Goal: Book appointment/travel/reservation

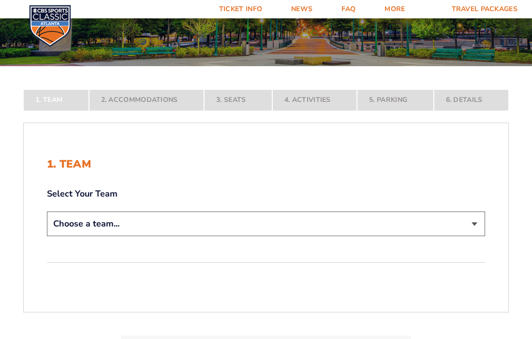
scroll to position [135, 0]
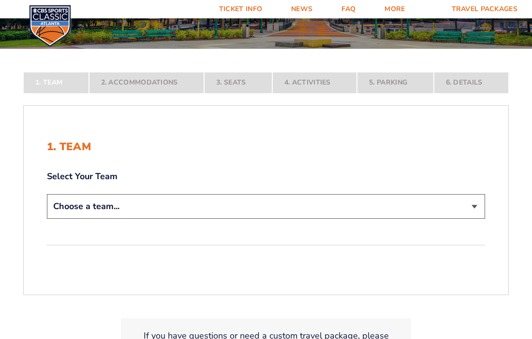
click at [239, 203] on select "Choose a team... [US_STATE] Wildcats [US_STATE] State Buckeyes [US_STATE] Tar H…" at bounding box center [266, 206] width 438 height 25
select select "12956"
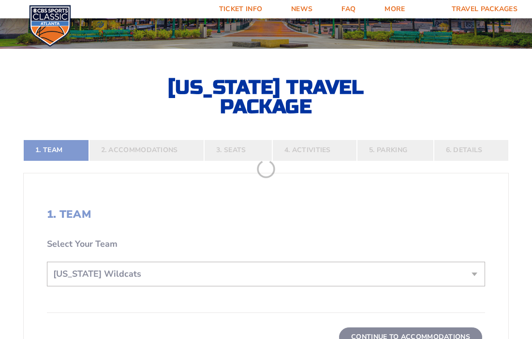
click at [155, 242] on form "[US_STATE] [US_STATE] Travel Package [US_STATE][GEOGRAPHIC_DATA] [US_STATE] Sta…" at bounding box center [266, 182] width 532 height 635
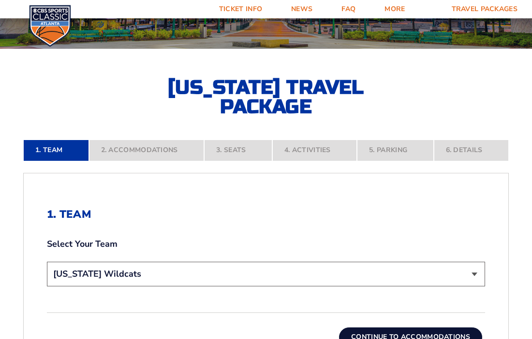
click at [409, 332] on button "Continue To Accommodations" at bounding box center [410, 337] width 143 height 19
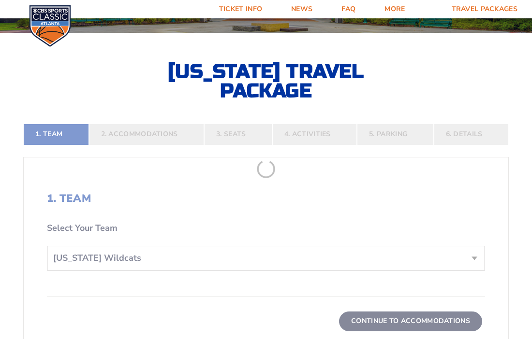
scroll to position [160, 0]
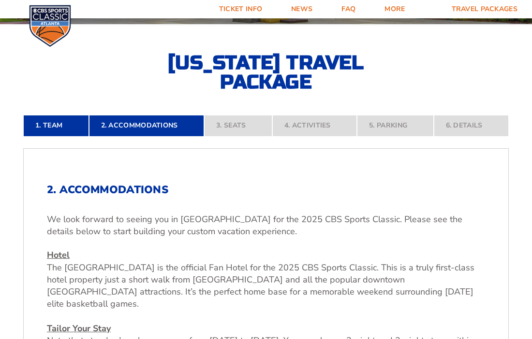
click at [286, 258] on p "Hotel [GEOGRAPHIC_DATA] is the official Fan Hotel for the 2025 CBS Sports Class…" at bounding box center [266, 322] width 438 height 146
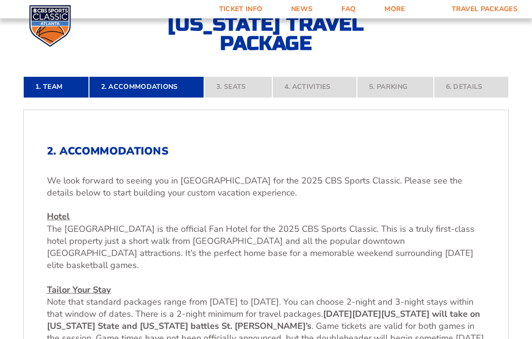
scroll to position [218, 0]
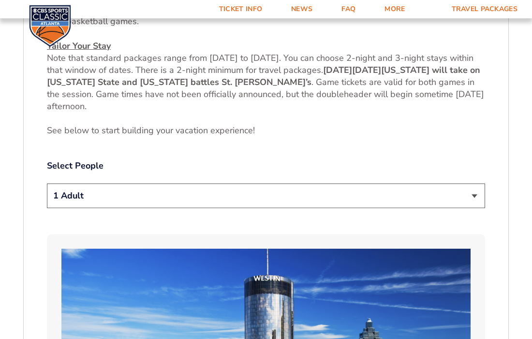
scroll to position [469, 0]
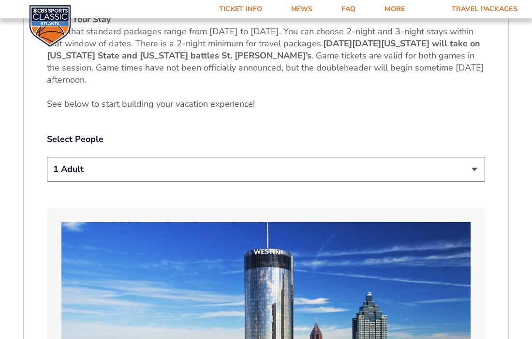
click at [318, 160] on select "1 Adult 2 Adults 3 Adults 4 Adults 2 Adults + 1 Child 2 Adults + 2 Children 2 A…" at bounding box center [266, 169] width 438 height 25
select select "3 Adults"
click at [477, 157] on select "1 Adult 2 Adults 3 Adults 4 Adults 2 Adults + 1 Child 2 Adults + 2 Children 2 A…" at bounding box center [266, 169] width 438 height 25
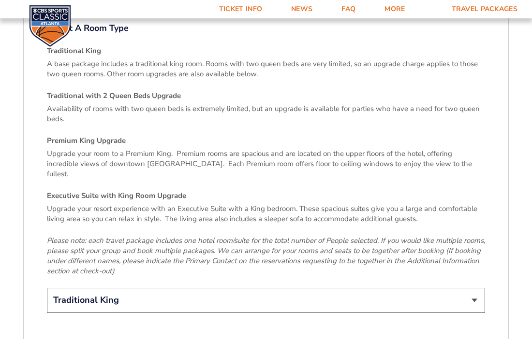
scroll to position [1417, 0]
click at [475, 288] on select "Traditional King Traditional with 2 Queen Beds Upgrade (+$45 per night) Premium…" at bounding box center [266, 300] width 438 height 25
select select "Traditional with 2 Queen Beds Upgrade"
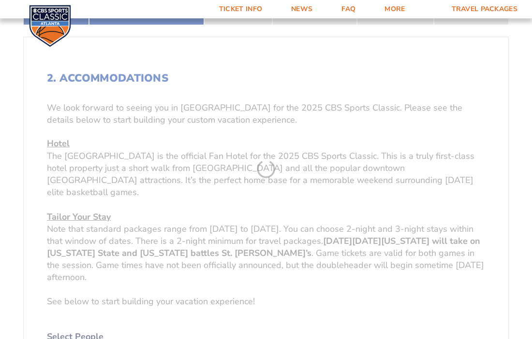
scroll to position [160, 0]
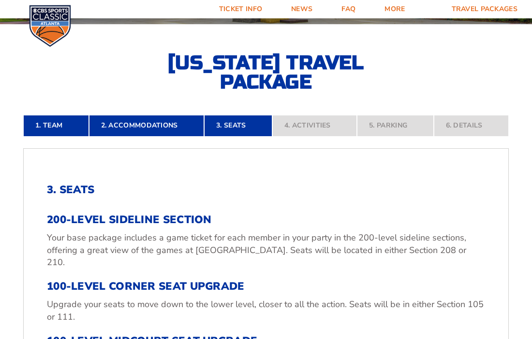
click at [418, 222] on h3 "200-Level Sideline Section" at bounding box center [266, 220] width 438 height 13
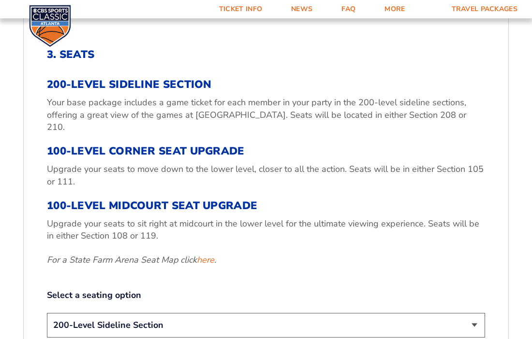
scroll to position [315, 0]
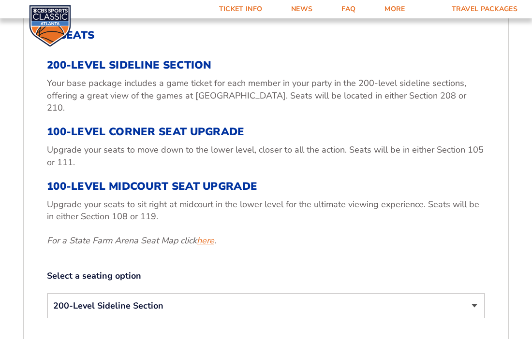
click at [211, 235] on link "here" at bounding box center [205, 241] width 17 height 12
